Goal: Task Accomplishment & Management: Manage account settings

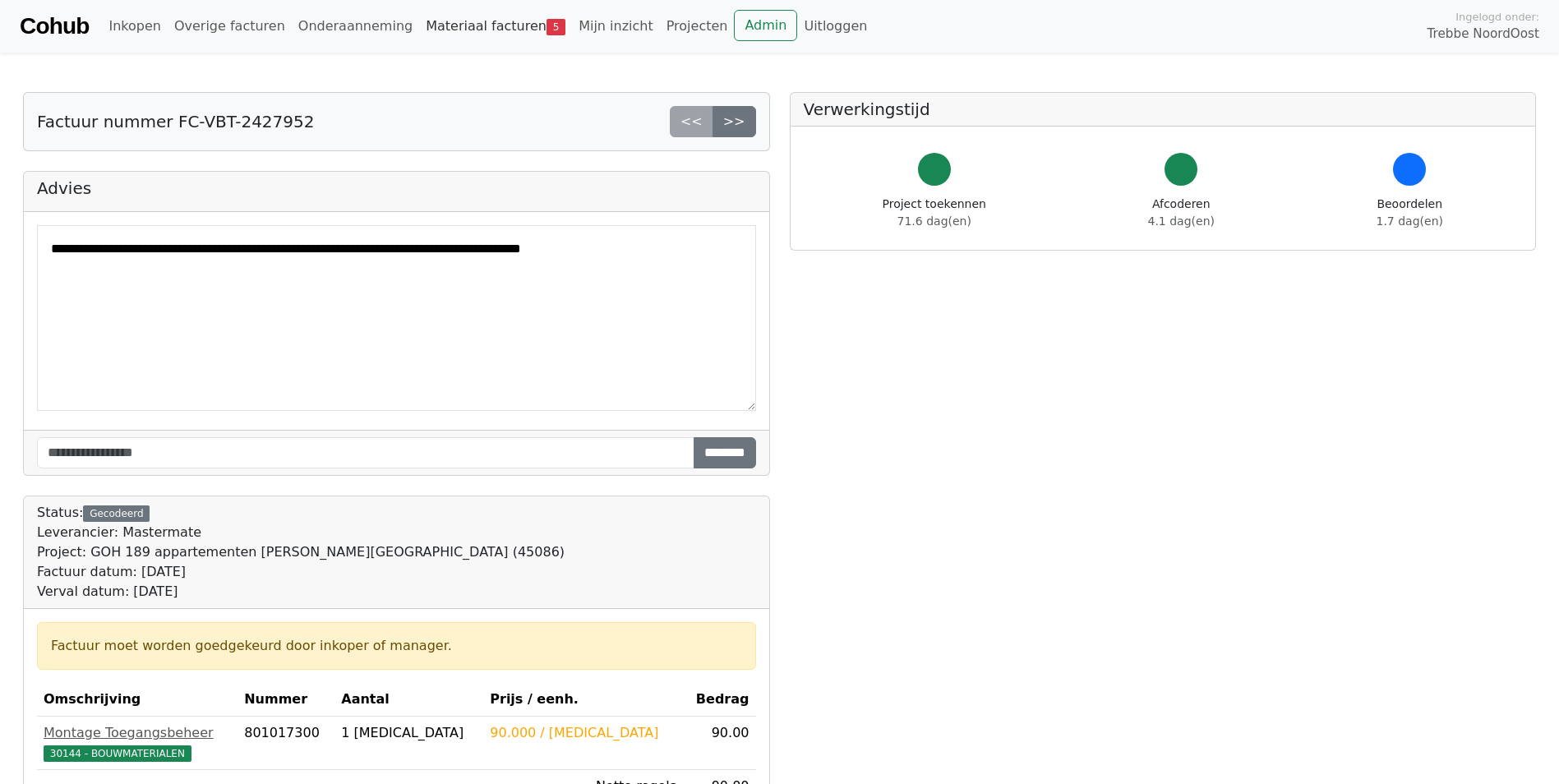
click at [435, 26] on link "Materiaal facturen 5" at bounding box center [496, 26] width 153 height 33
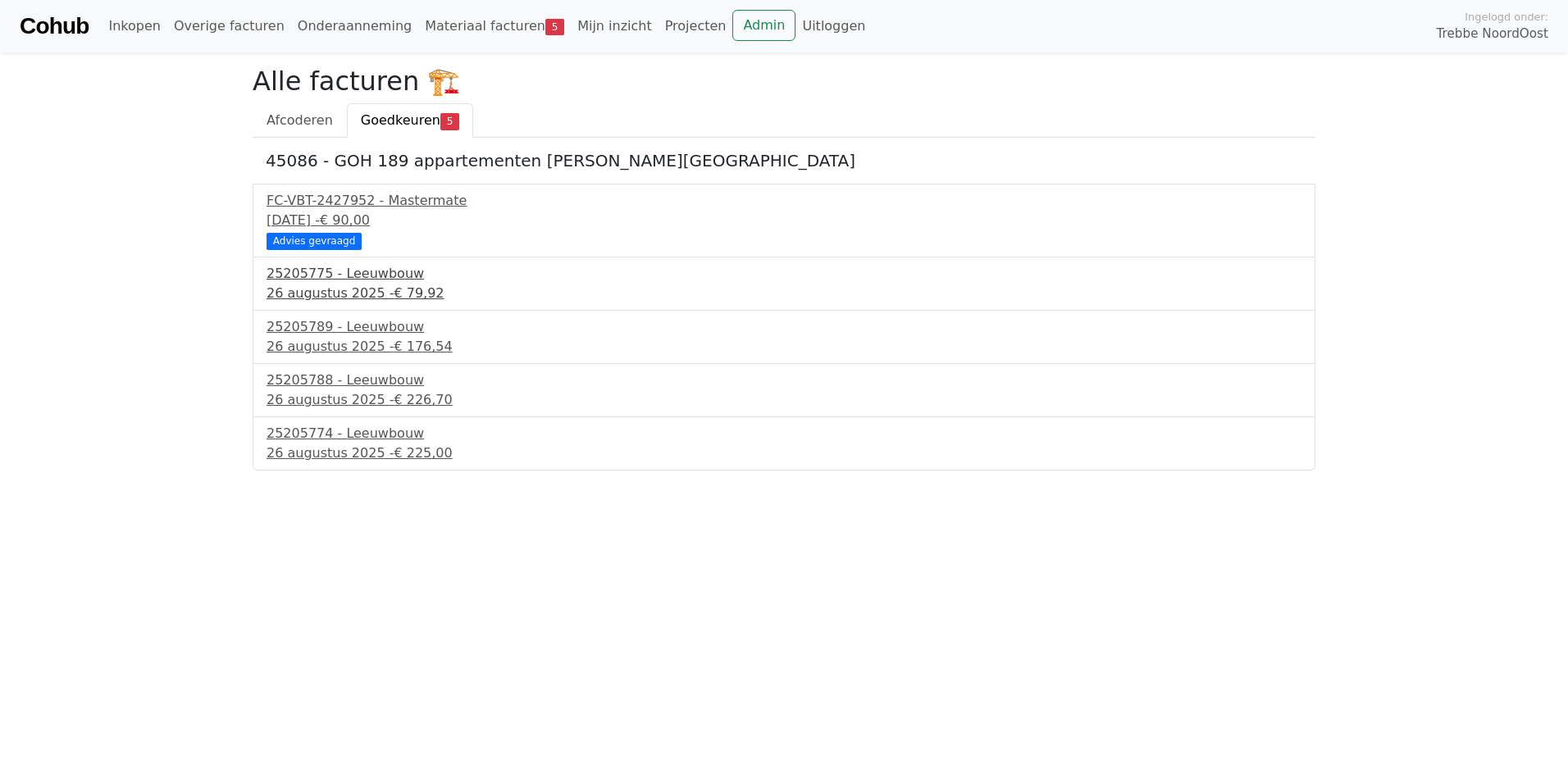
click at [335, 288] on div "26 augustus 2025 - € 79,92" at bounding box center [784, 294] width 1035 height 20
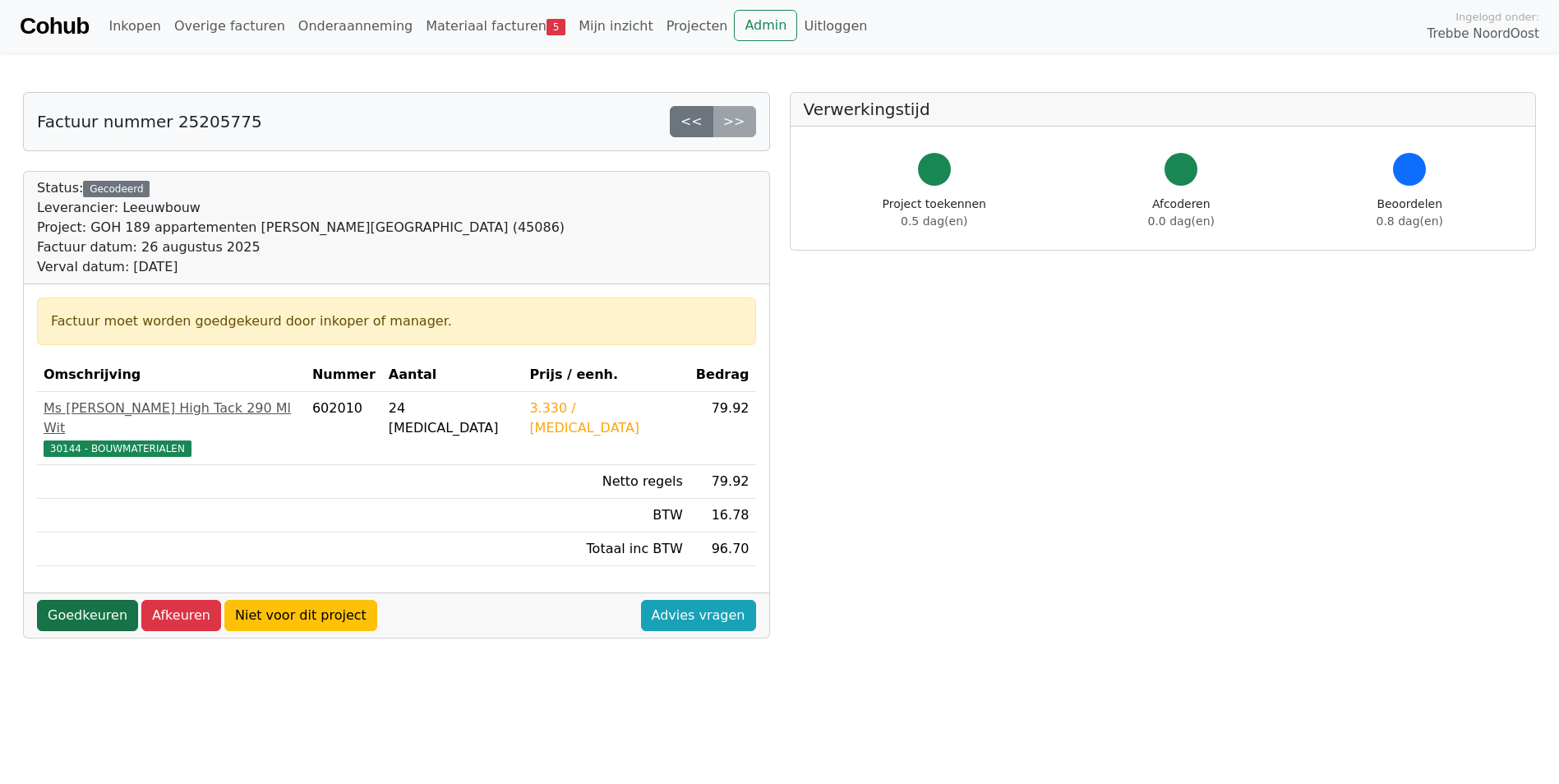
click at [100, 600] on link "Goedkeuren" at bounding box center [87, 616] width 101 height 32
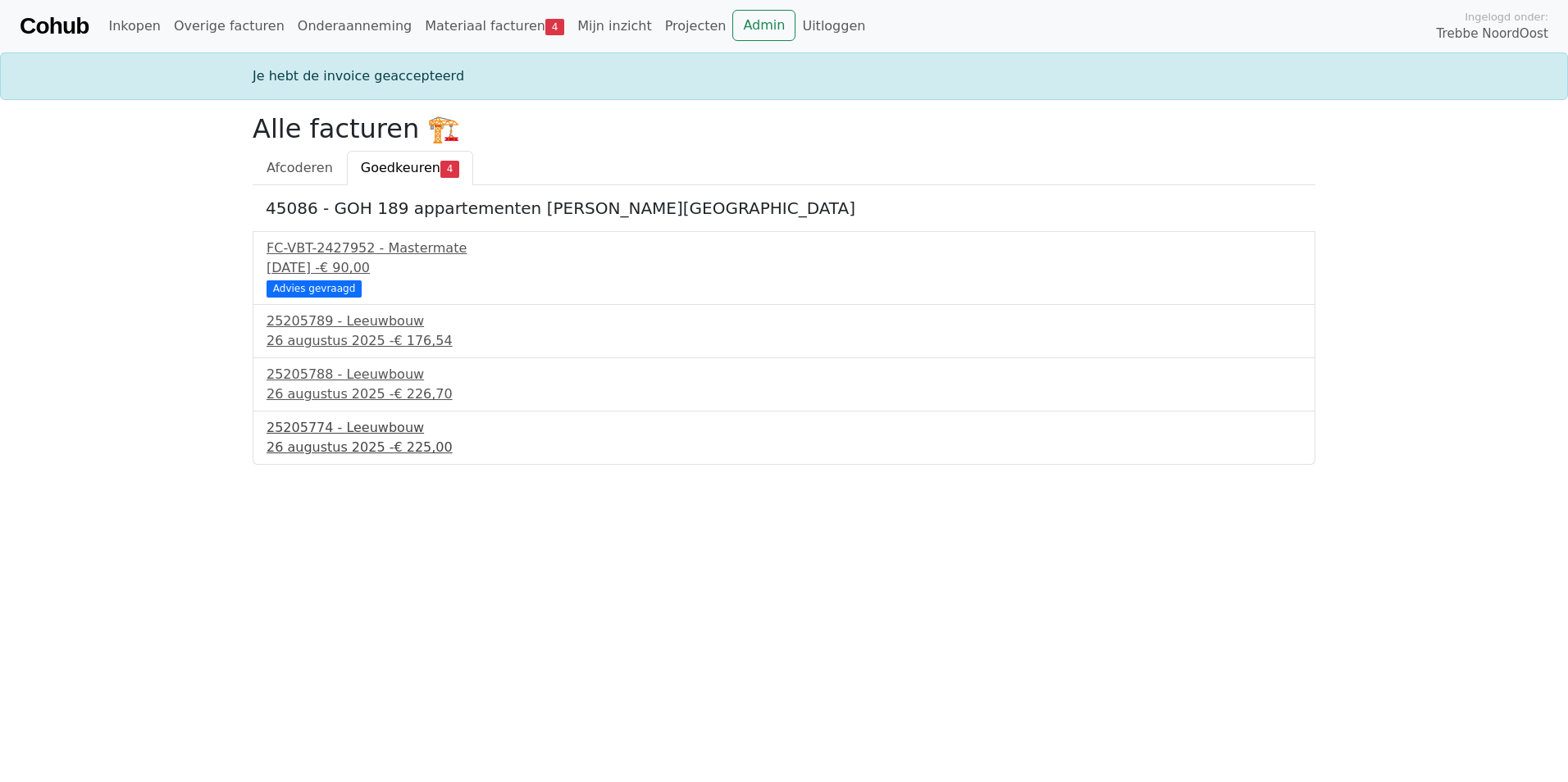
click at [337, 436] on div "25205774 - Leeuwbouw" at bounding box center [784, 428] width 1035 height 20
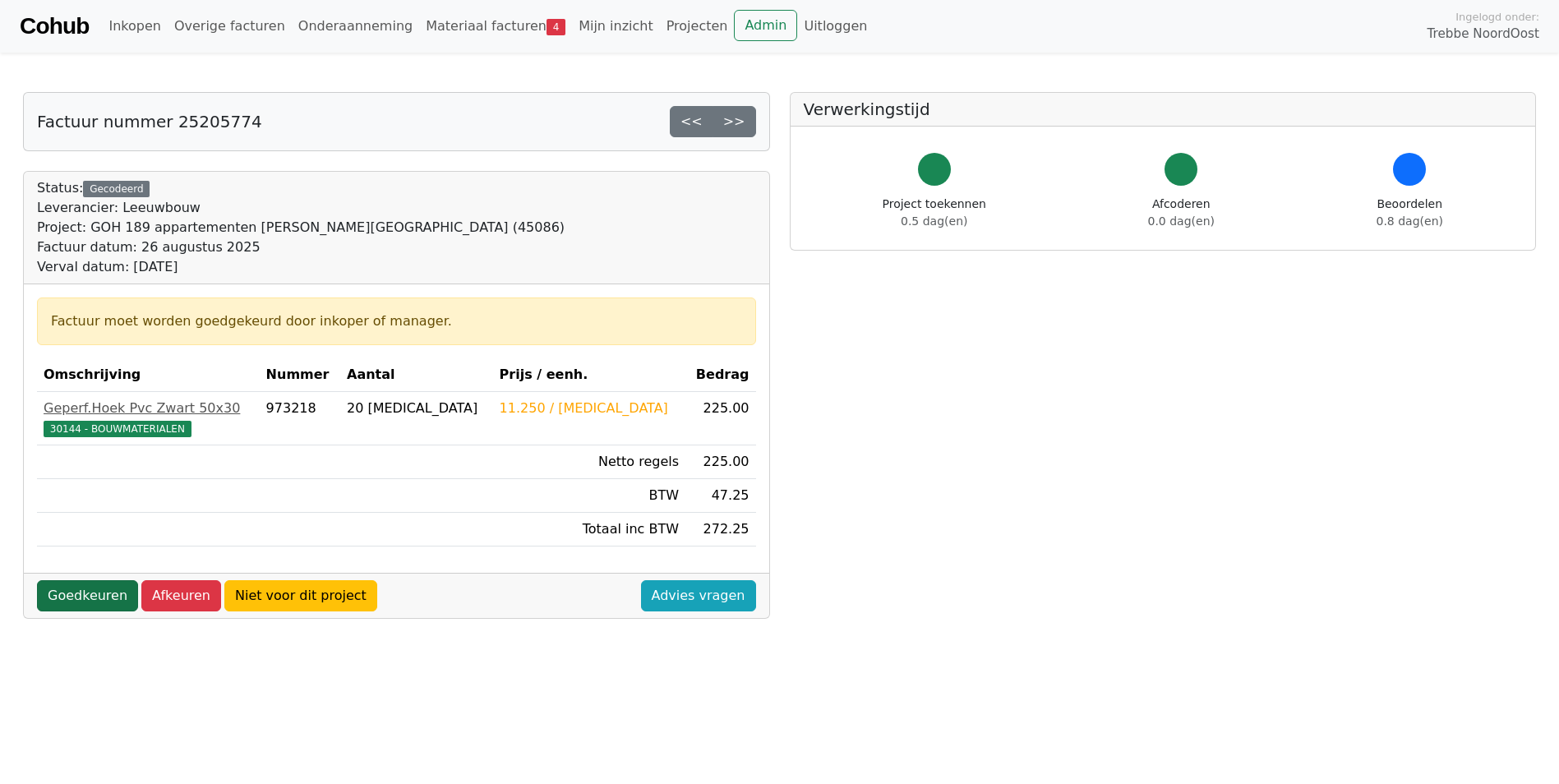
click at [82, 592] on link "Goedkeuren" at bounding box center [87, 596] width 101 height 32
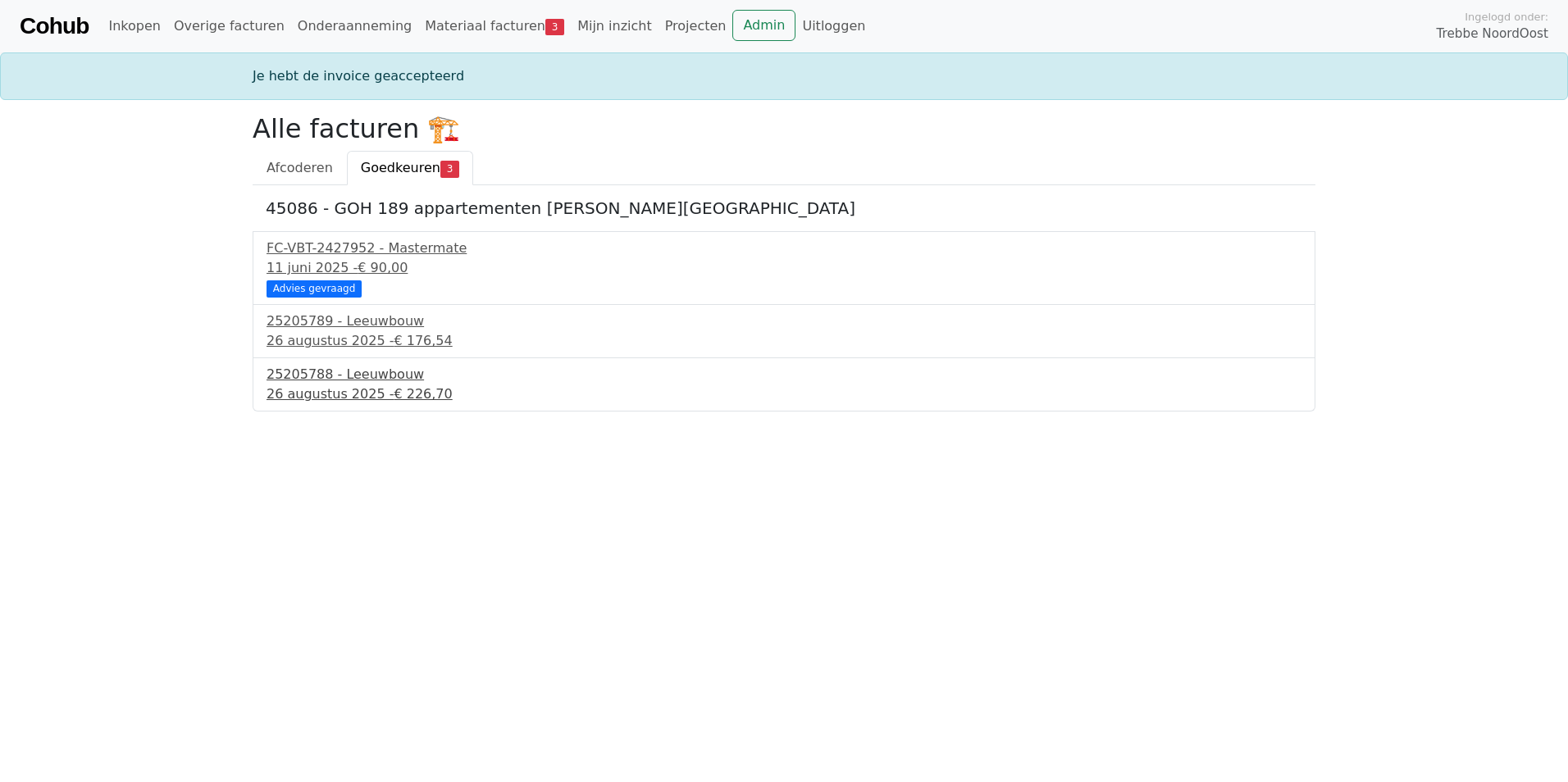
click at [373, 391] on div "26 augustus 2025 - € 226,70" at bounding box center [784, 394] width 1035 height 20
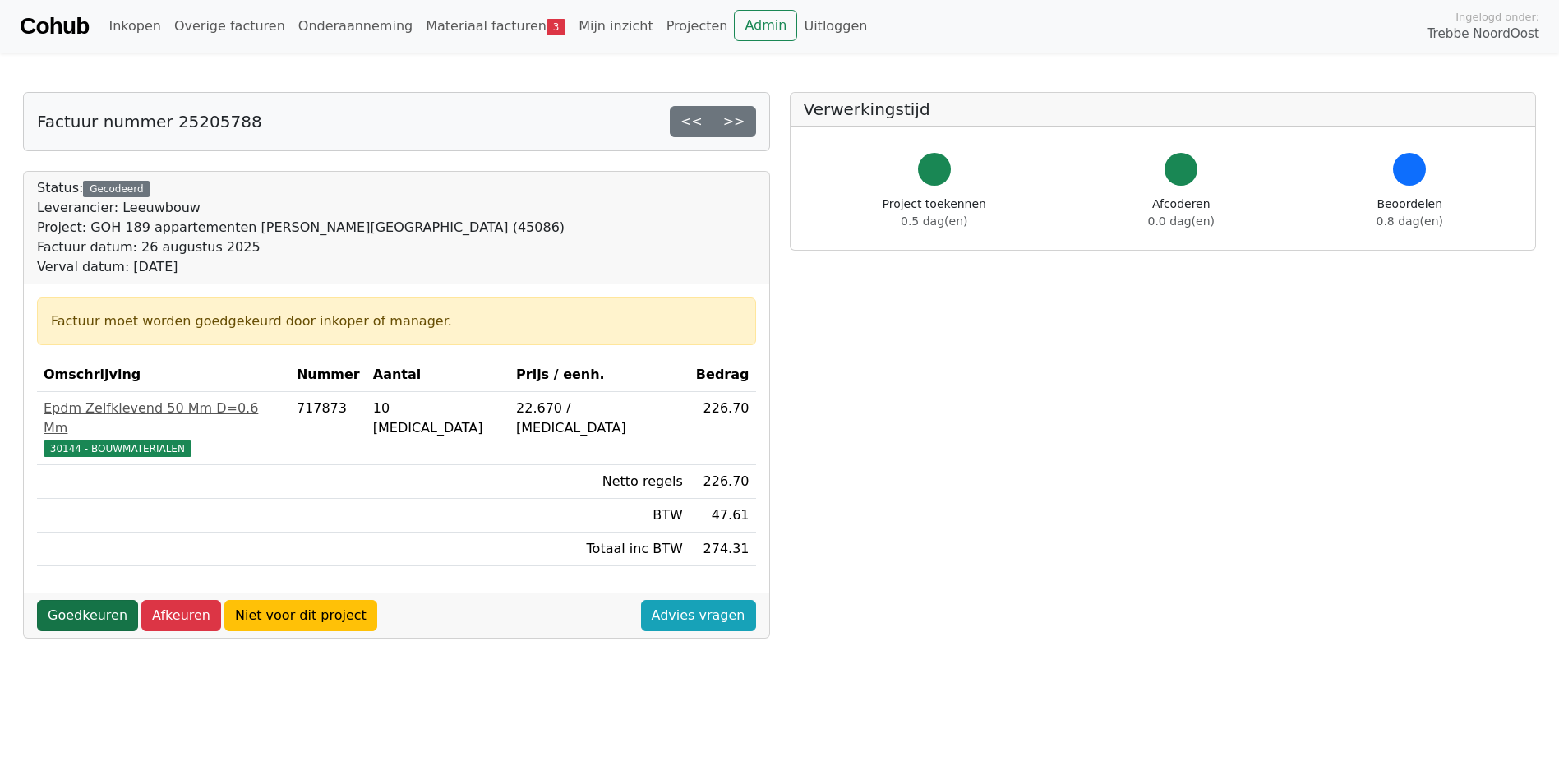
click at [73, 600] on link "Goedkeuren" at bounding box center [87, 616] width 101 height 32
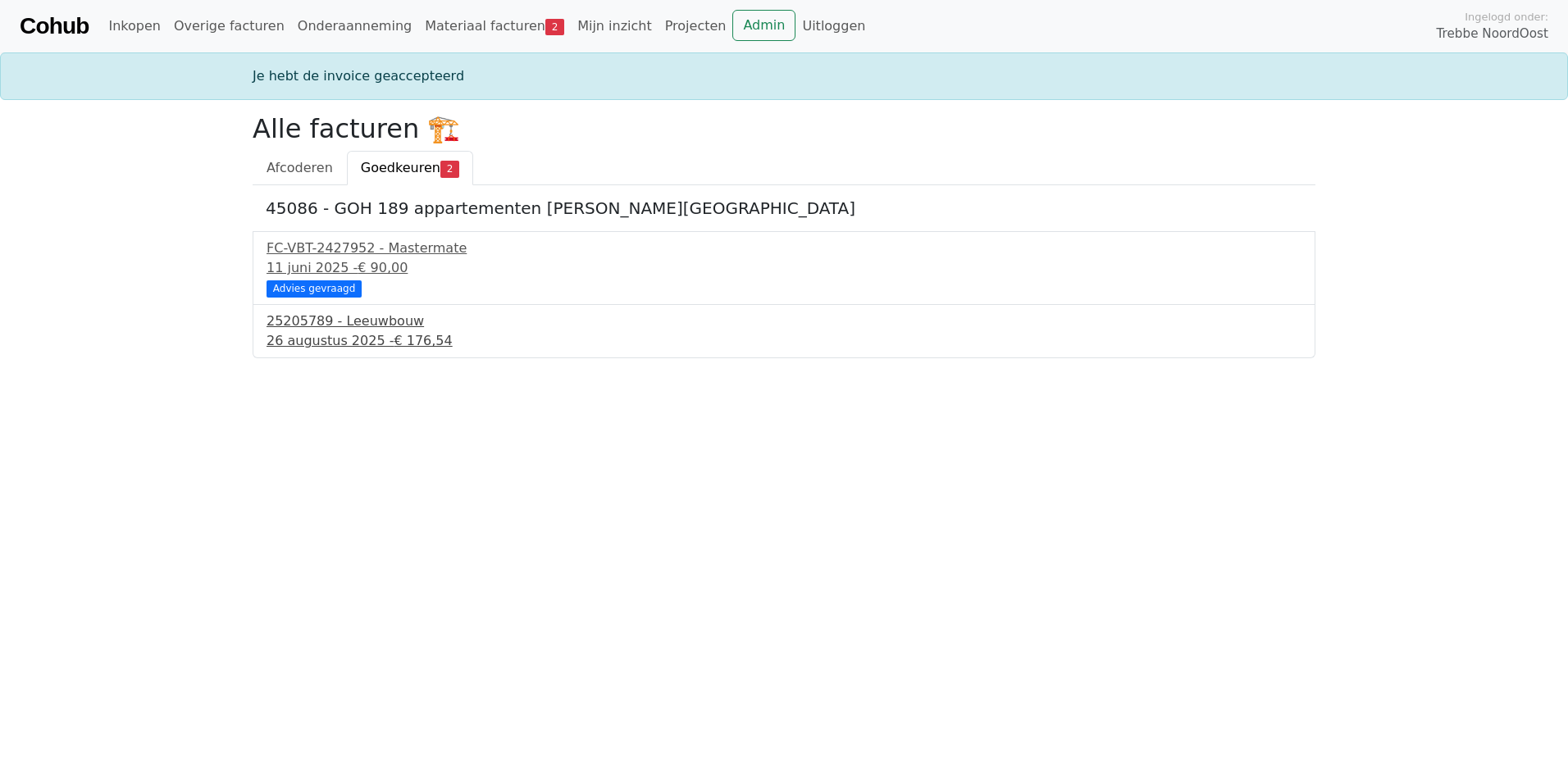
click at [345, 345] on div "[DATE] - € 176,54" at bounding box center [784, 341] width 1035 height 20
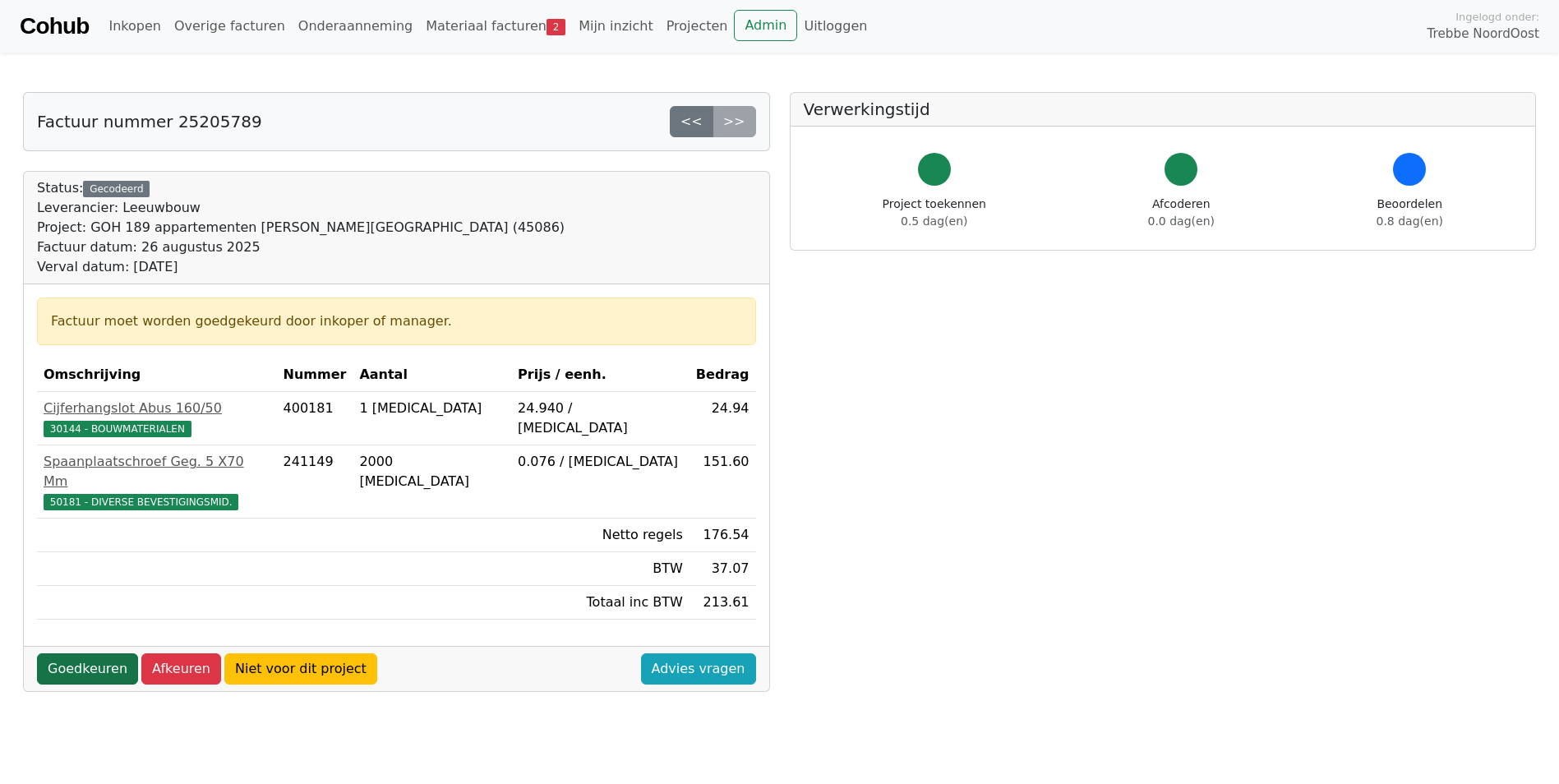
click at [74, 653] on link "Goedkeuren" at bounding box center [87, 669] width 101 height 32
